Goal: Transaction & Acquisition: Purchase product/service

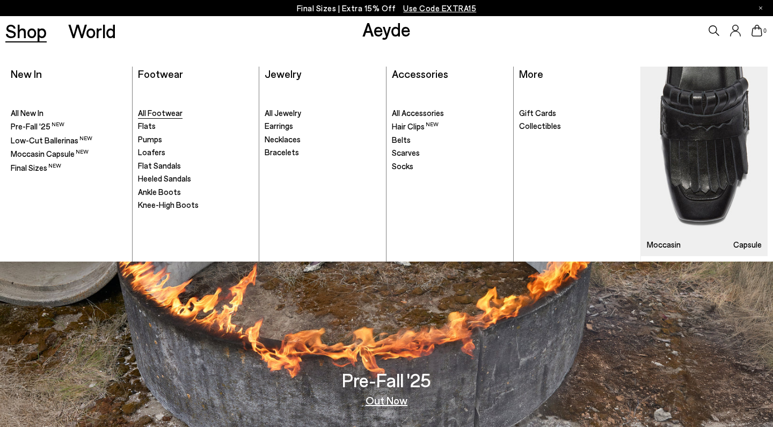
click at [152, 108] on span "All Footwear" at bounding box center [160, 113] width 45 height 10
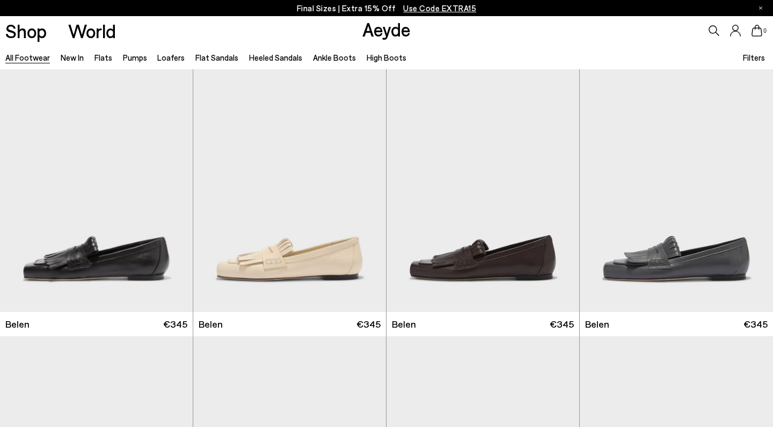
click at [751, 53] on span "Filters" at bounding box center [754, 58] width 22 height 10
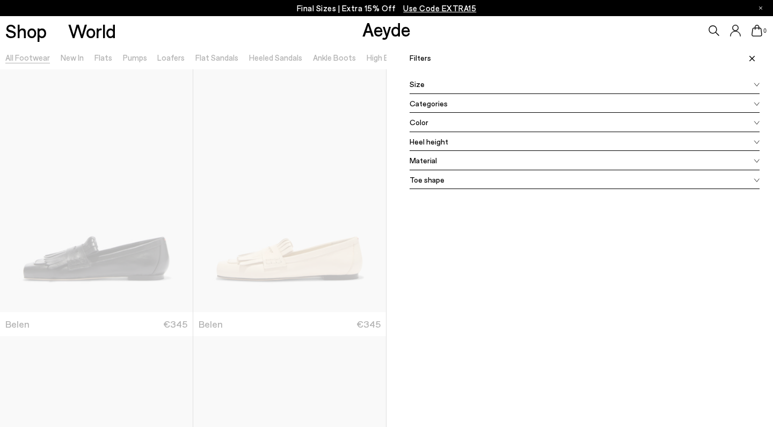
click at [415, 82] on span "Size" at bounding box center [416, 83] width 15 height 11
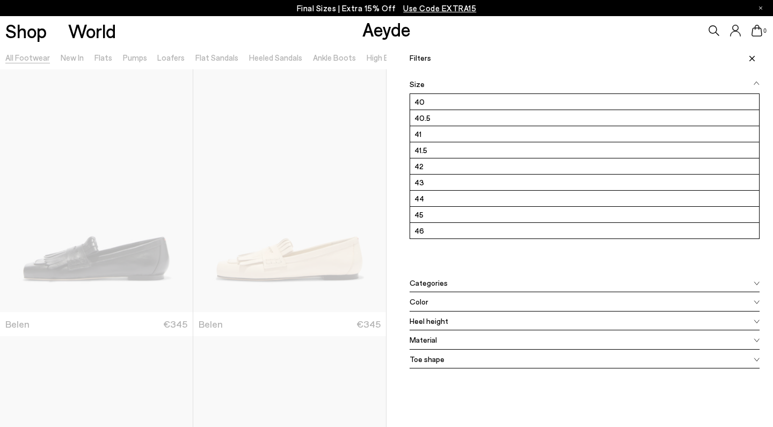
scroll to position [145, 0]
click at [420, 181] on label "43" at bounding box center [584, 182] width 349 height 16
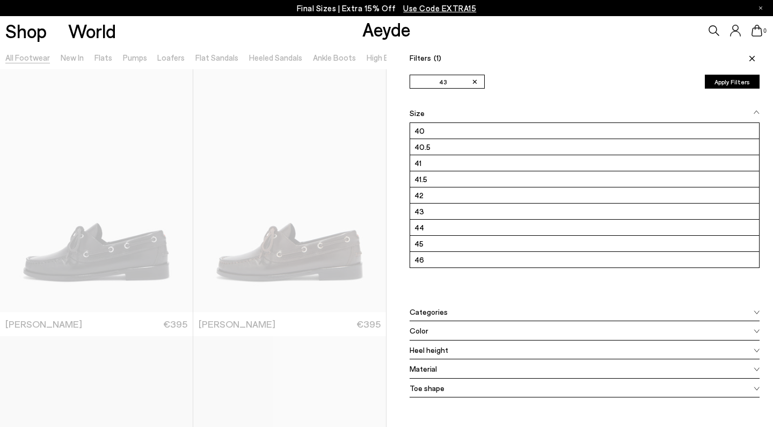
click at [298, 108] on div at bounding box center [193, 258] width 386 height 427
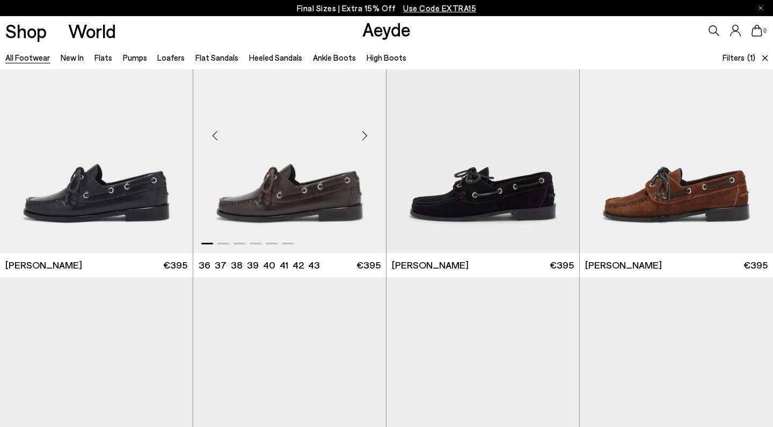
scroll to position [61, 0]
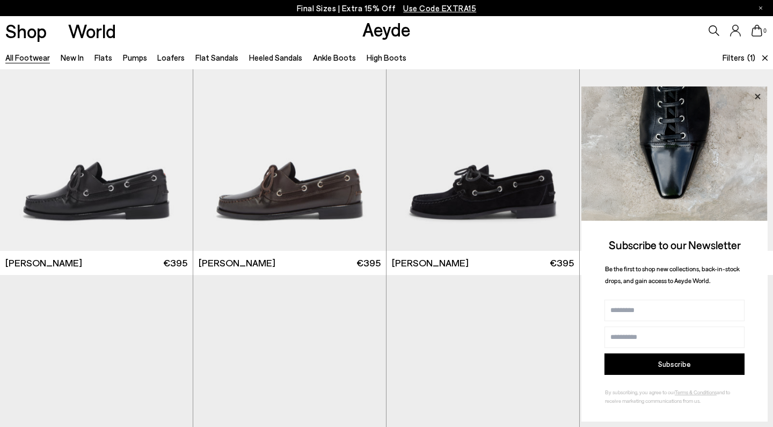
click at [755, 94] on icon at bounding box center [757, 97] width 14 height 14
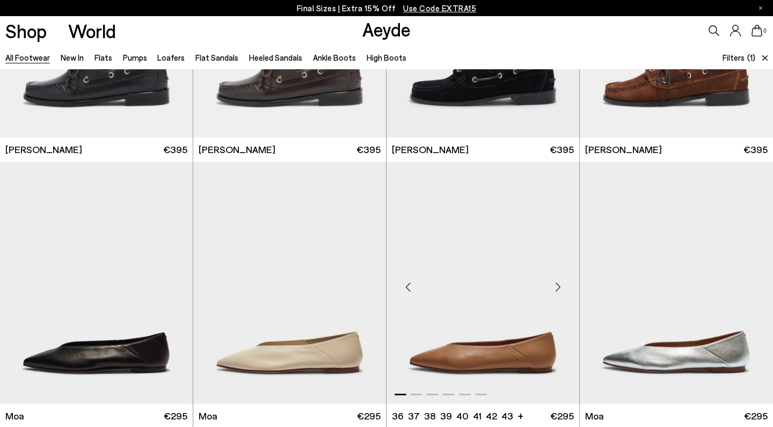
scroll to position [82, 0]
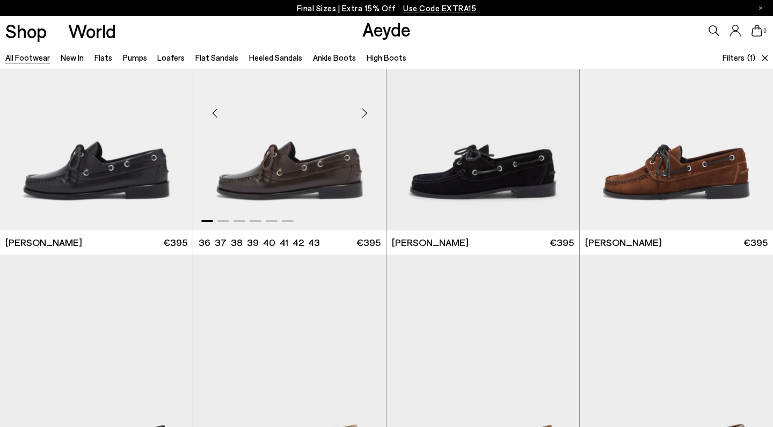
click at [281, 171] on img "1 / 6" at bounding box center [289, 109] width 193 height 242
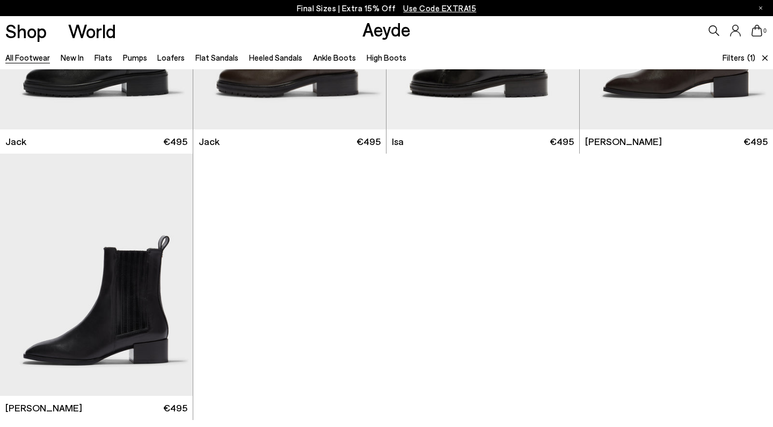
scroll to position [995, 0]
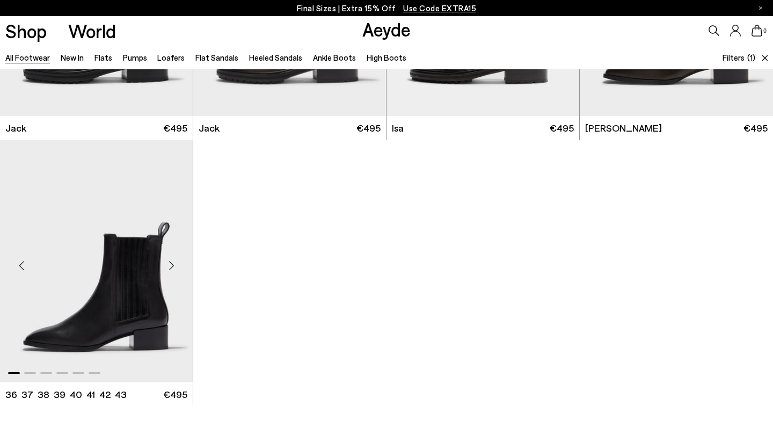
click at [123, 268] on img "1 / 6" at bounding box center [96, 261] width 193 height 242
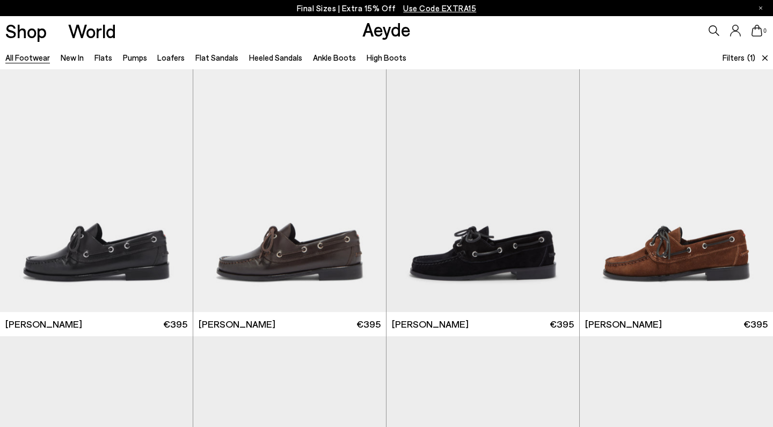
scroll to position [0, 0]
click at [736, 58] on span "Filters" at bounding box center [733, 58] width 22 height 10
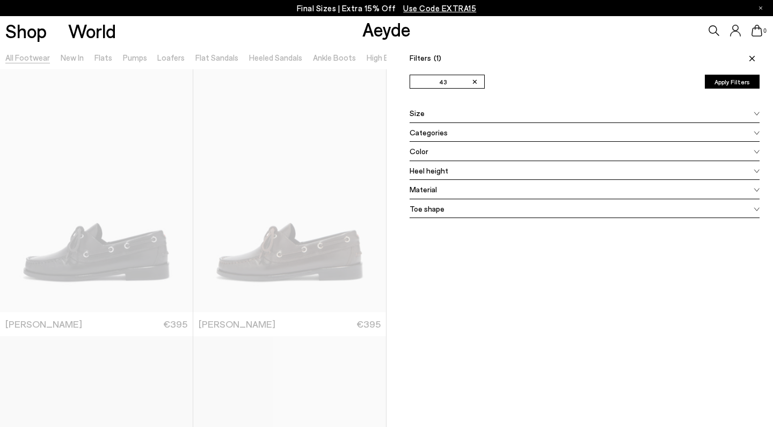
click at [416, 112] on span "Size" at bounding box center [416, 112] width 15 height 11
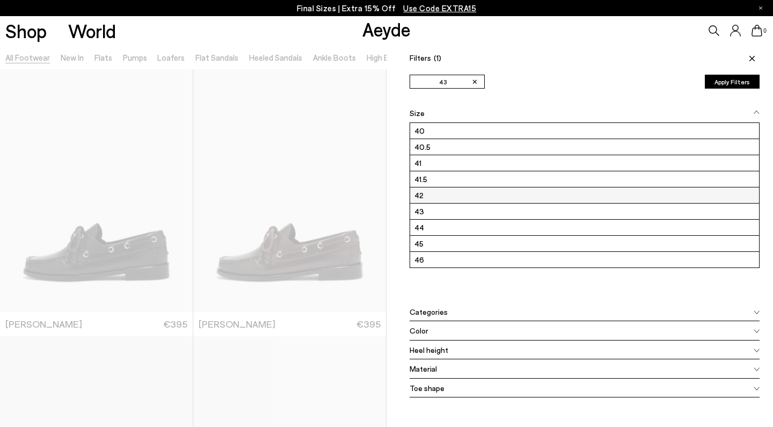
click at [423, 193] on label "42" at bounding box center [584, 195] width 349 height 16
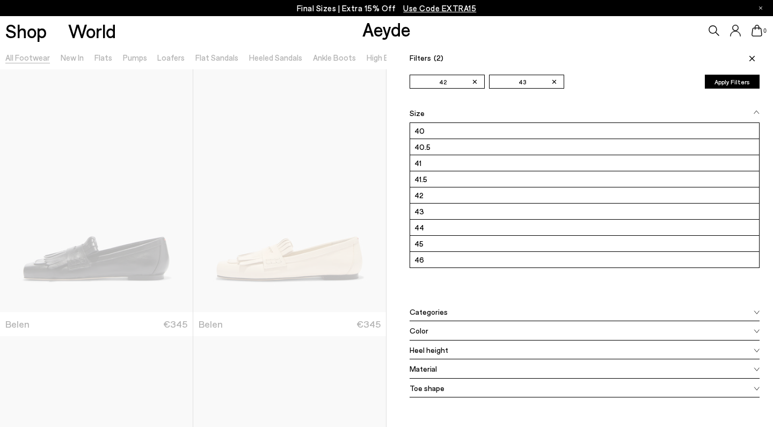
click at [155, 155] on div at bounding box center [193, 258] width 386 height 427
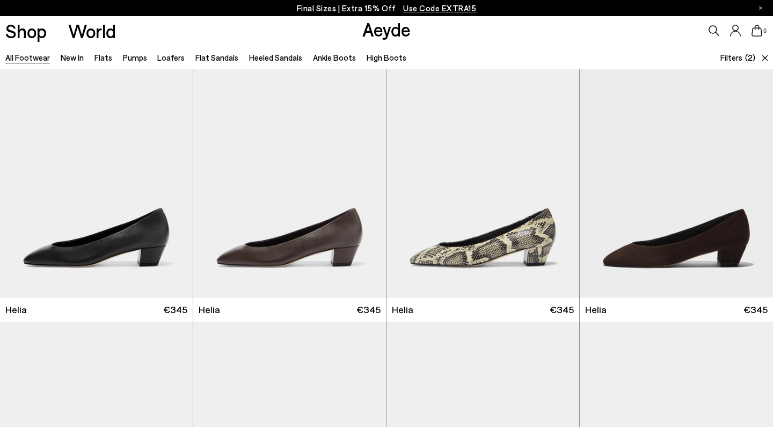
scroll to position [1976, 0]
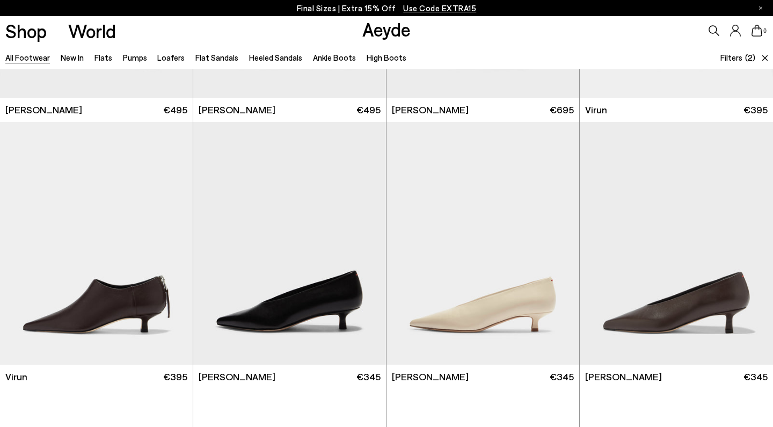
scroll to position [3478, 0]
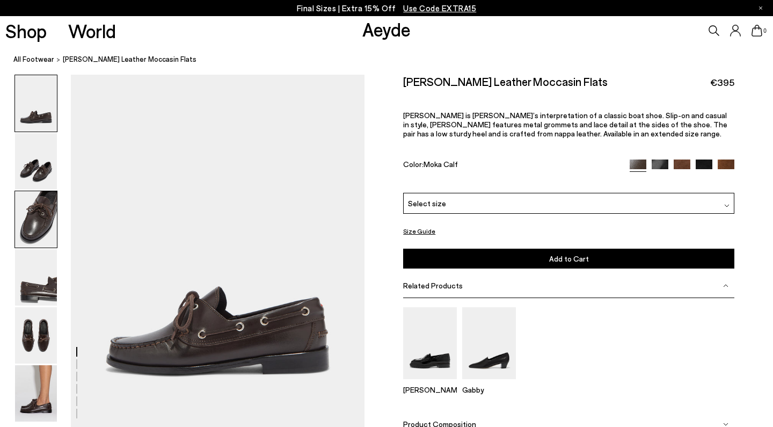
click at [39, 215] on img at bounding box center [36, 219] width 42 height 56
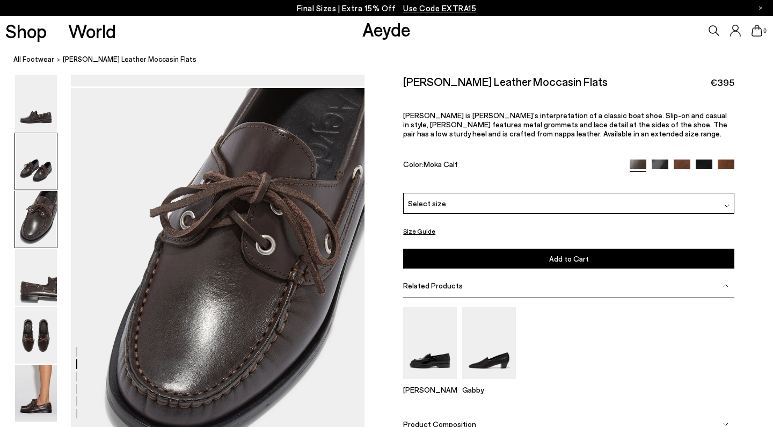
scroll to position [747, 0]
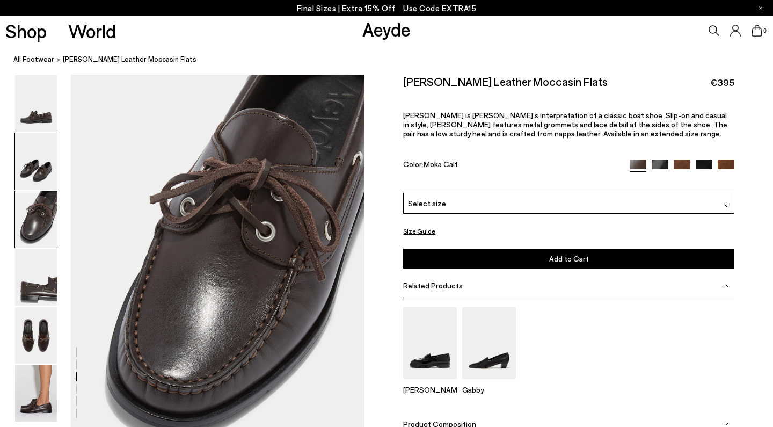
click at [41, 171] on img at bounding box center [36, 161] width 42 height 56
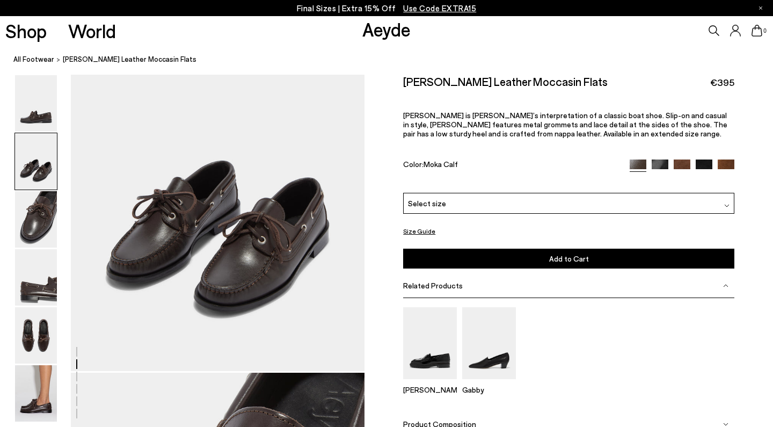
scroll to position [354, 0]
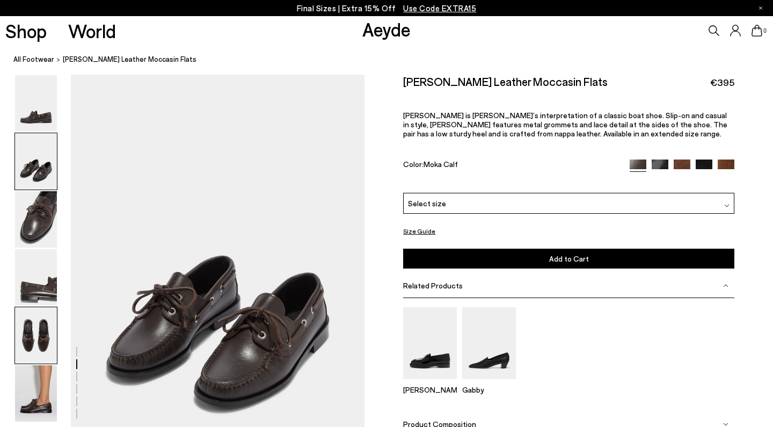
click at [40, 329] on img at bounding box center [36, 335] width 42 height 56
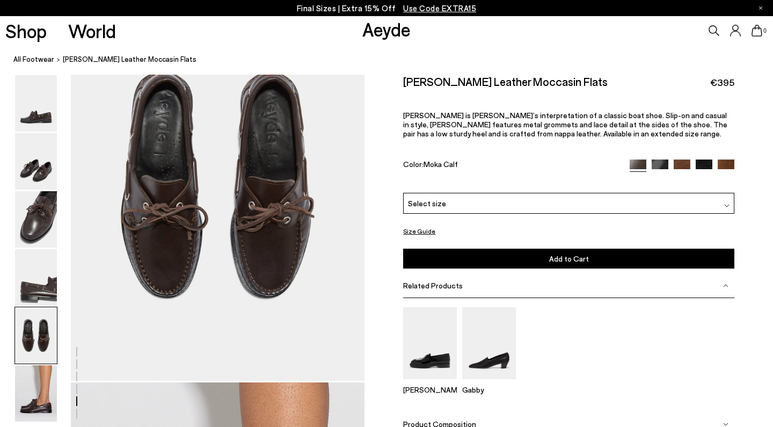
scroll to position [1622, 0]
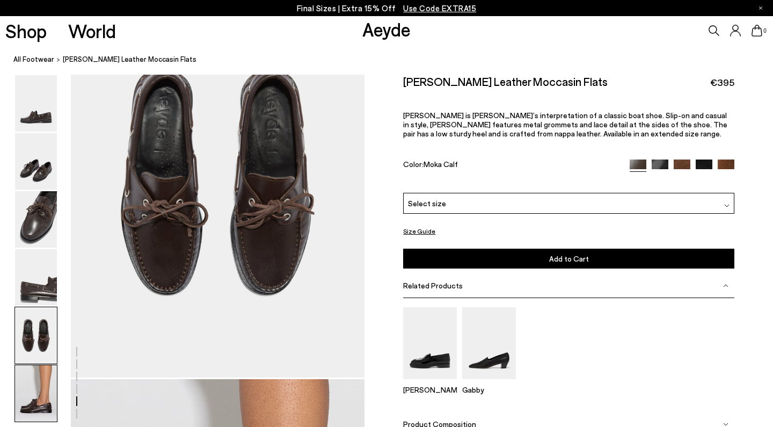
click at [35, 402] on img at bounding box center [36, 393] width 42 height 56
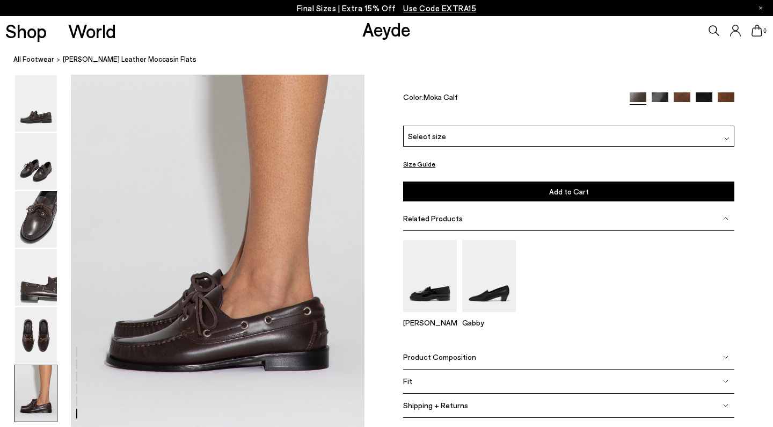
scroll to position [2000, 0]
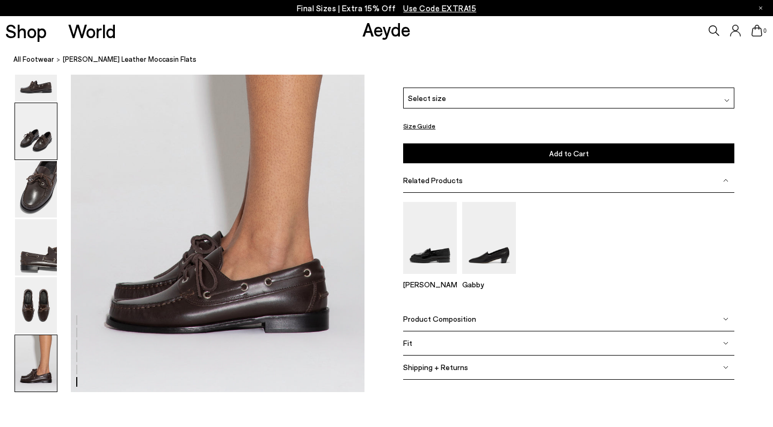
click at [35, 131] on img at bounding box center [36, 131] width 42 height 56
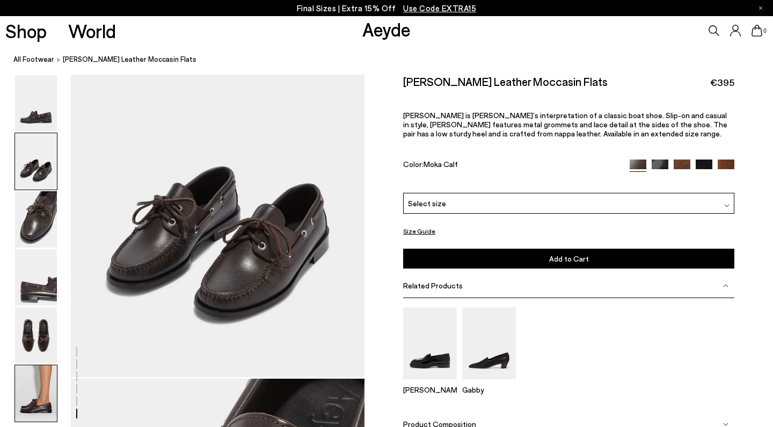
scroll to position [354, 0]
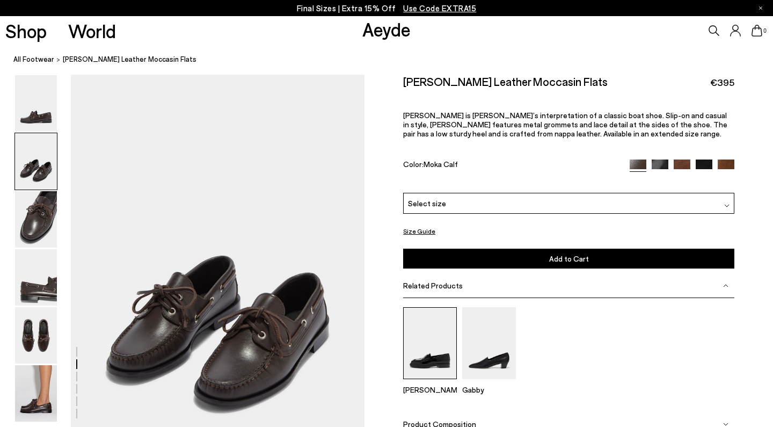
click at [418, 307] on img at bounding box center [430, 342] width 54 height 71
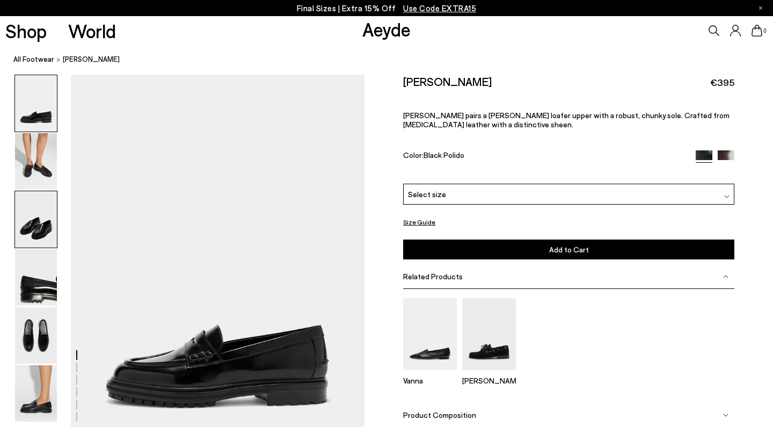
click at [38, 232] on img at bounding box center [36, 219] width 42 height 56
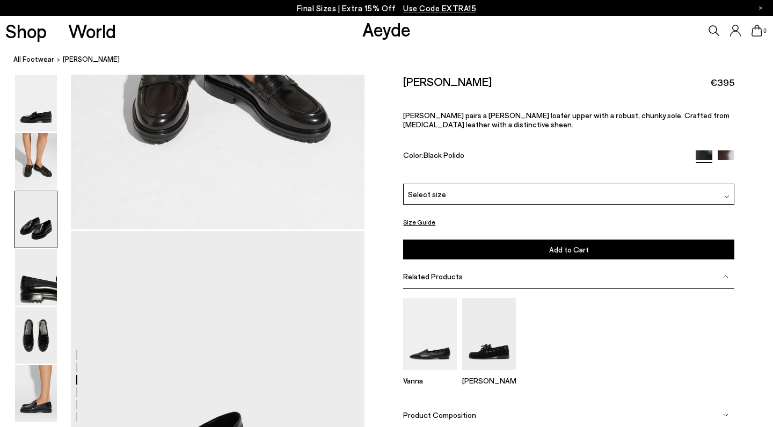
scroll to position [787, 0]
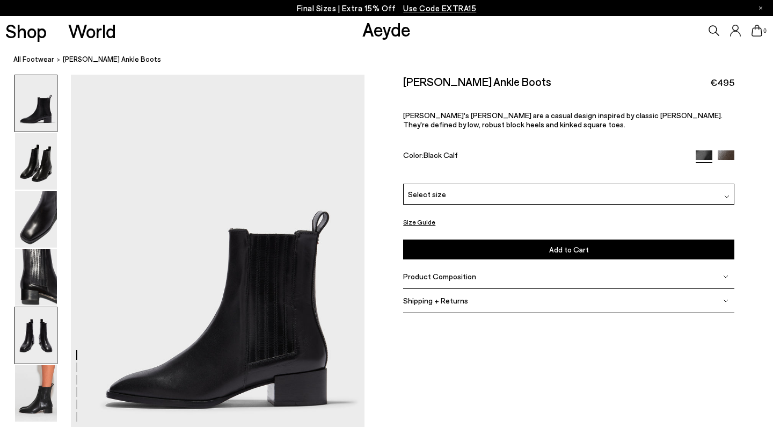
click at [39, 343] on img at bounding box center [36, 335] width 42 height 56
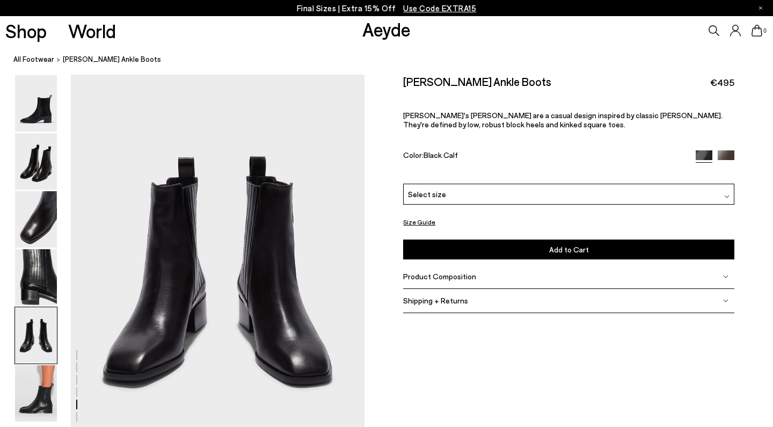
click at [31, 330] on img at bounding box center [36, 335] width 42 height 56
click at [42, 209] on img at bounding box center [36, 219] width 42 height 56
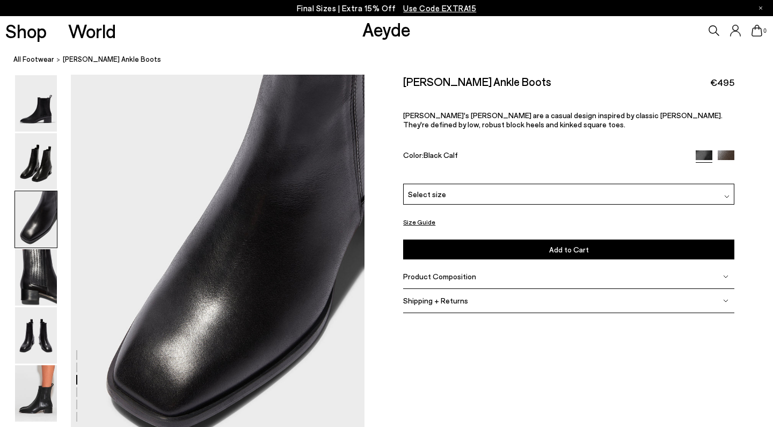
scroll to position [787, 0]
